Goal: Navigation & Orientation: Find specific page/section

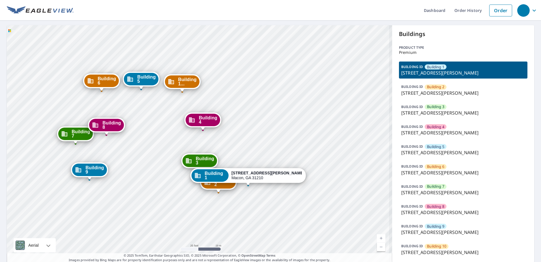
drag, startPoint x: 213, startPoint y: 178, endPoint x: 235, endPoint y: 184, distance: 23.1
click at [235, 184] on div "Building [GEOGRAPHIC_DATA][STREET_ADDRESS][PERSON_NAME] [GEOGRAPHIC_DATA][STREE…" at bounding box center [200, 143] width 386 height 237
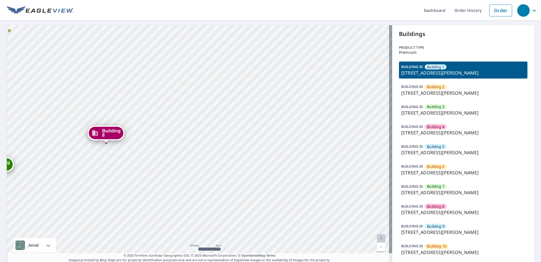
drag, startPoint x: 262, startPoint y: 180, endPoint x: 248, endPoint y: 181, distance: 14.2
click at [239, 184] on div "Building [GEOGRAPHIC_DATA][STREET_ADDRESS][PERSON_NAME] [GEOGRAPHIC_DATA][STREE…" at bounding box center [200, 143] width 386 height 237
drag, startPoint x: 291, startPoint y: 177, endPoint x: 233, endPoint y: 180, distance: 57.8
click at [233, 180] on div "Building [GEOGRAPHIC_DATA][STREET_ADDRESS][PERSON_NAME] [GEOGRAPHIC_DATA][STREE…" at bounding box center [200, 143] width 386 height 237
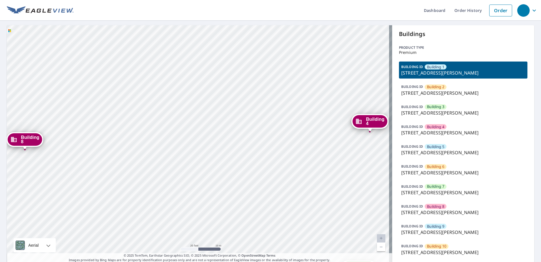
drag, startPoint x: 313, startPoint y: 170, endPoint x: 273, endPoint y: 176, distance: 40.1
click at [273, 176] on div "Building [GEOGRAPHIC_DATA][STREET_ADDRESS][PERSON_NAME] [GEOGRAPHIC_DATA][STREE…" at bounding box center [200, 143] width 386 height 237
